Goal: Submit feedback/report problem: Submit feedback/report problem

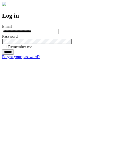
type input "**********"
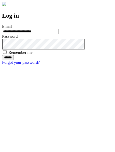
click at [14, 60] on input "******" at bounding box center [8, 57] width 12 height 5
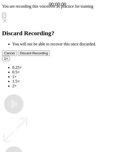
type input "**********"
